Goal: Find contact information: Find contact information

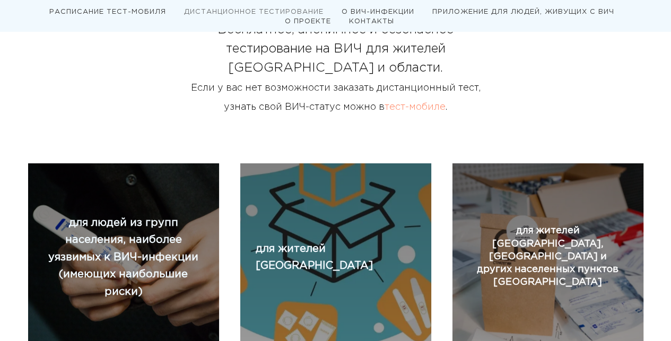
scroll to position [543, 0]
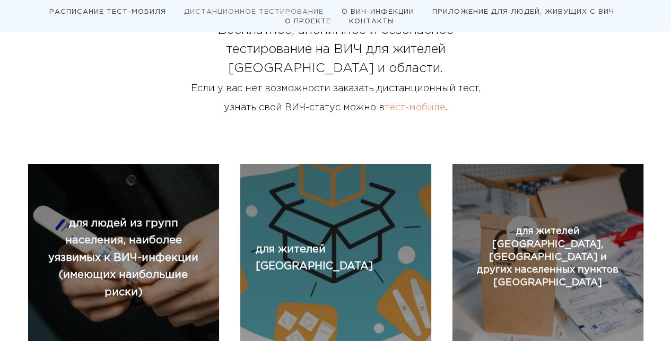
click at [403, 110] on link "тест-мобиле" at bounding box center [415, 107] width 61 height 8
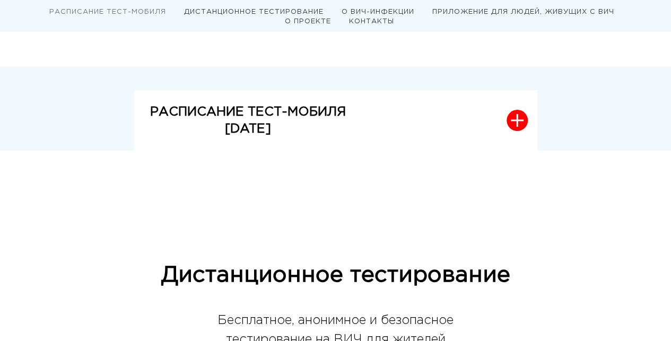
scroll to position [253, 0]
click at [520, 118] on icon "button" at bounding box center [517, 120] width 13 height 13
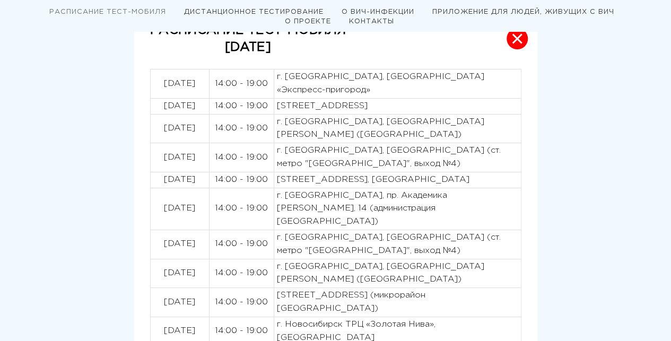
scroll to position [335, 0]
drag, startPoint x: 297, startPoint y: 103, endPoint x: 319, endPoint y: 103, distance: 21.8
click at [319, 103] on p "[STREET_ADDRESS]" at bounding box center [397, 105] width 241 height 13
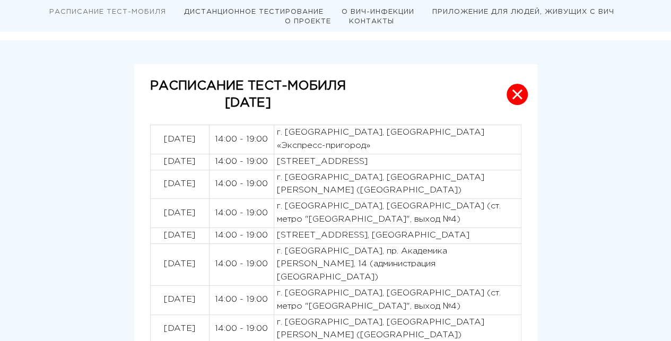
scroll to position [332, 0]
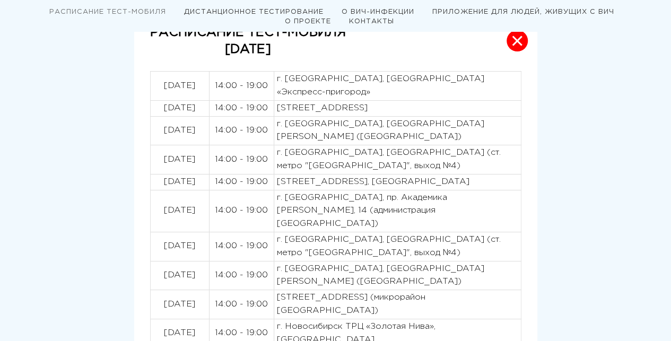
drag, startPoint x: 276, startPoint y: 107, endPoint x: 443, endPoint y: 112, distance: 167.2
click at [443, 112] on p "[STREET_ADDRESS]" at bounding box center [397, 108] width 241 height 13
click at [277, 123] on p "г. [GEOGRAPHIC_DATA], [GEOGRAPHIC_DATA][PERSON_NAME] ([GEOGRAPHIC_DATA])" at bounding box center [397, 131] width 241 height 27
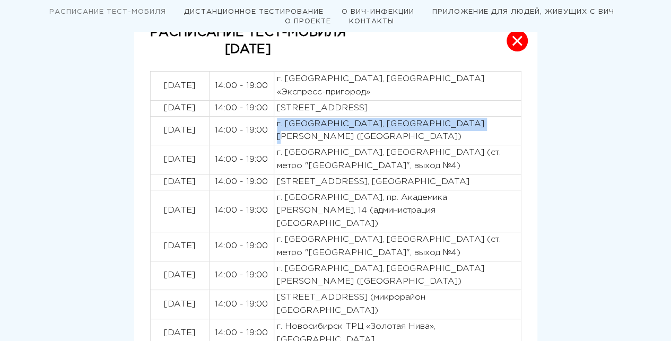
drag, startPoint x: 276, startPoint y: 122, endPoint x: 482, endPoint y: 120, distance: 205.8
click at [482, 120] on p "г. [GEOGRAPHIC_DATA], [GEOGRAPHIC_DATA][PERSON_NAME] ([GEOGRAPHIC_DATA])" at bounding box center [397, 131] width 241 height 27
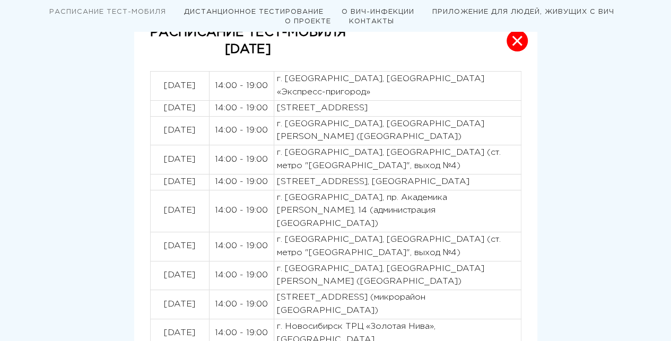
click at [331, 178] on p "[STREET_ADDRESS], [GEOGRAPHIC_DATA]" at bounding box center [397, 182] width 241 height 13
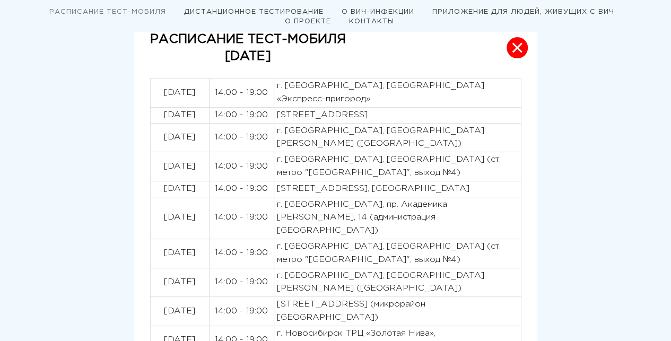
scroll to position [325, 0]
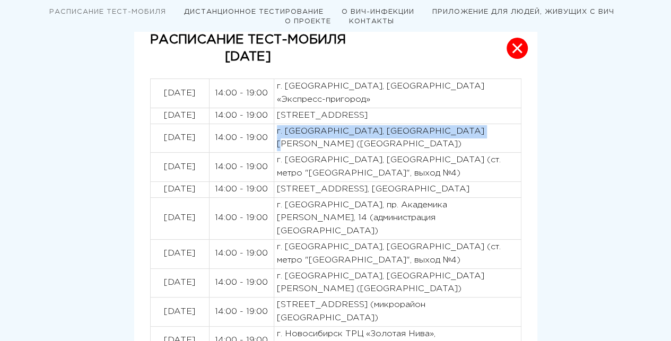
drag, startPoint x: 276, startPoint y: 129, endPoint x: 482, endPoint y: 128, distance: 206.4
click at [482, 128] on td "г. [GEOGRAPHIC_DATA], [GEOGRAPHIC_DATA][PERSON_NAME] ([GEOGRAPHIC_DATA])" at bounding box center [397, 138] width 247 height 29
copy p "г. [GEOGRAPHIC_DATA], [GEOGRAPHIC_DATA][PERSON_NAME] ([GEOGRAPHIC_DATA])"
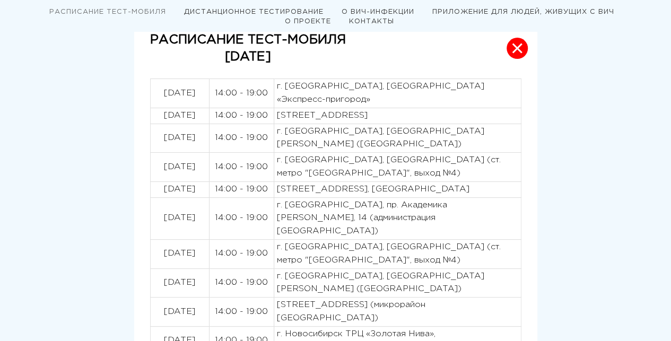
click at [363, 193] on p "[STREET_ADDRESS], [GEOGRAPHIC_DATA]" at bounding box center [397, 189] width 241 height 13
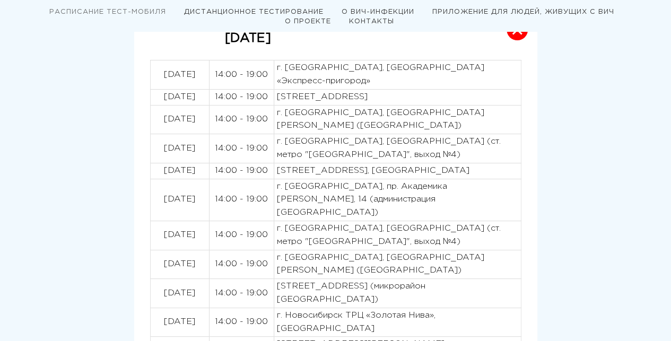
scroll to position [343, 0]
